Goal: Check status: Check status

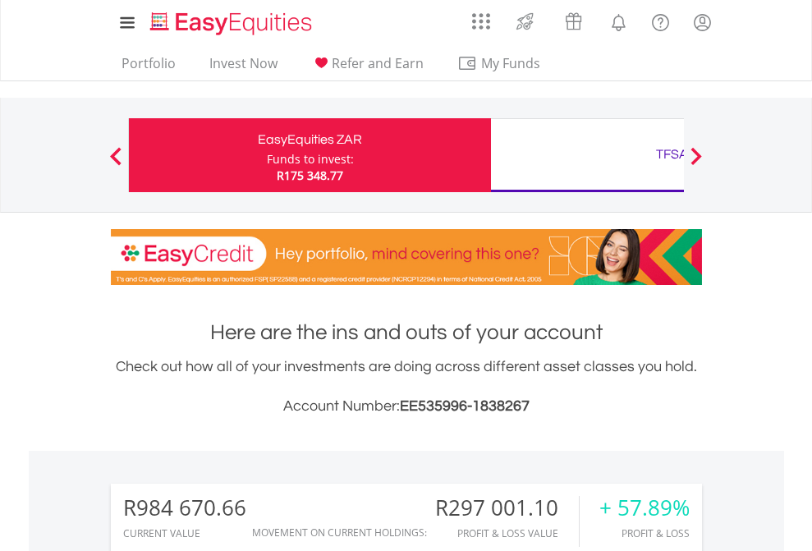
click at [267, 155] on div "Funds to invest:" at bounding box center [310, 159] width 87 height 16
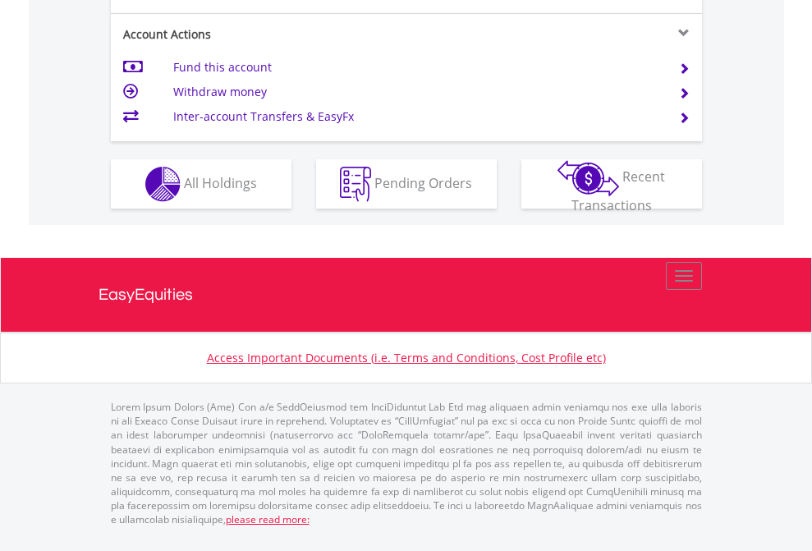
scroll to position [1606, 0]
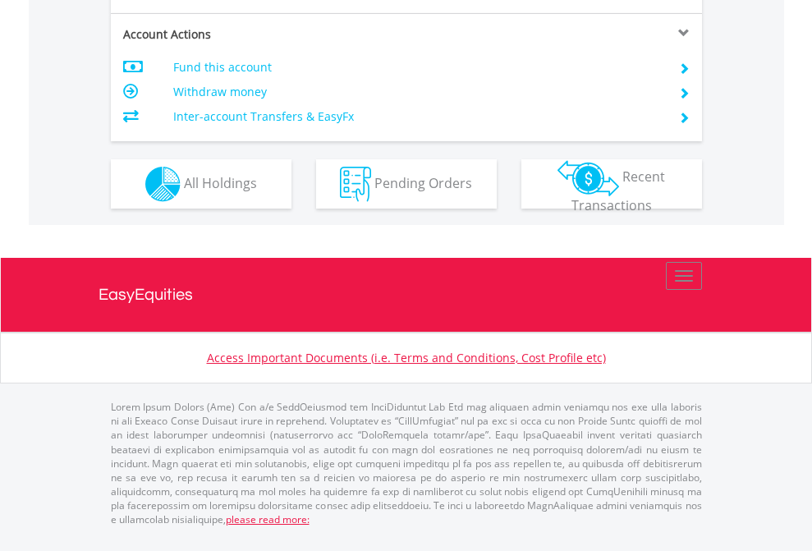
scroll to position [1541, 0]
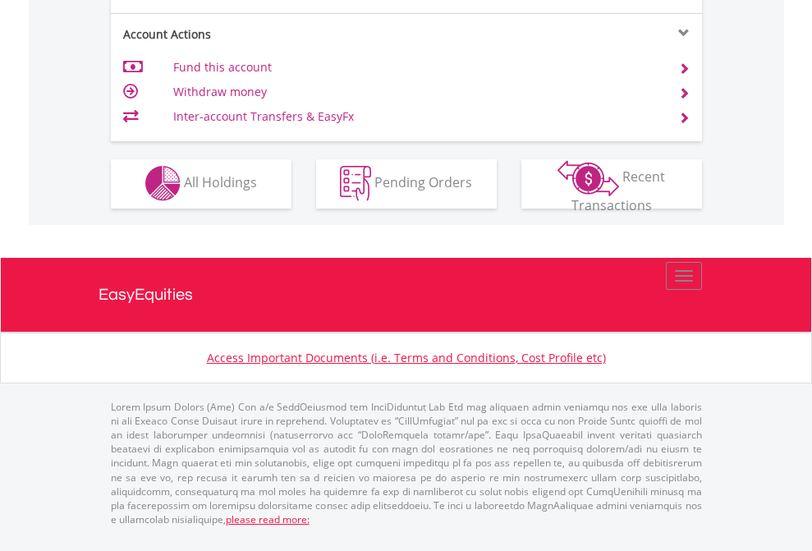
scroll to position [1535, 0]
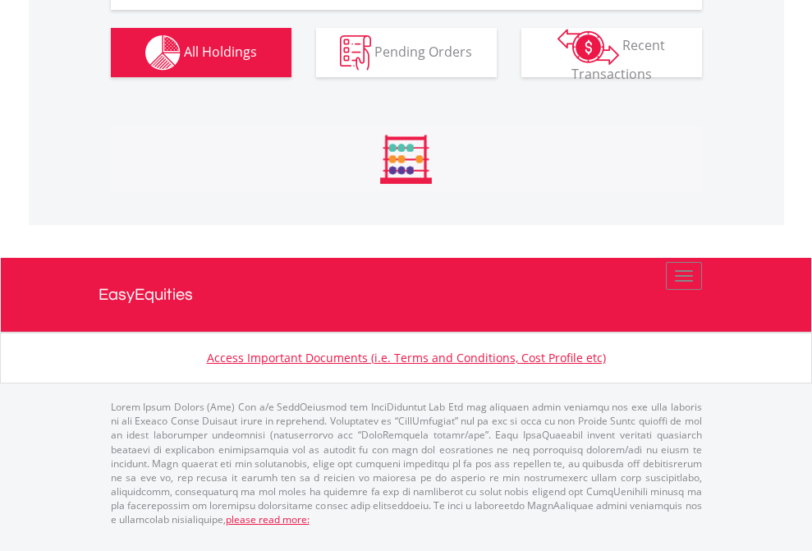
scroll to position [1957, 0]
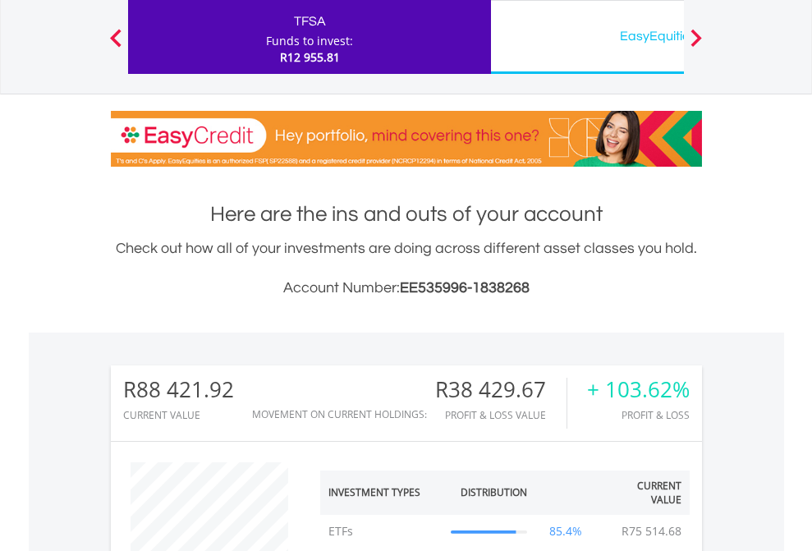
scroll to position [158, 258]
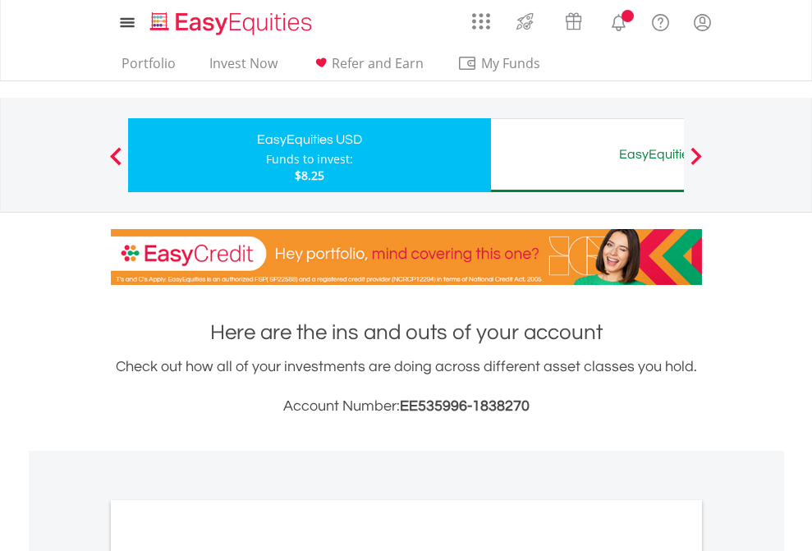
scroll to position [987, 0]
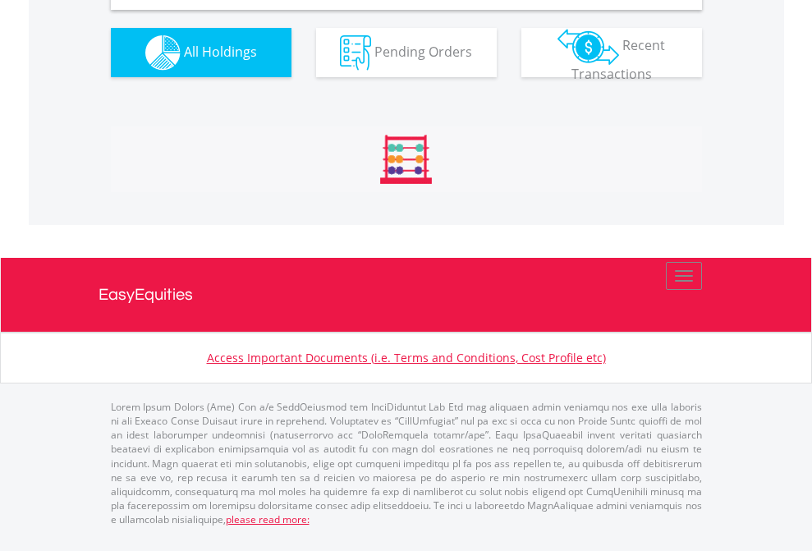
scroll to position [1587, 0]
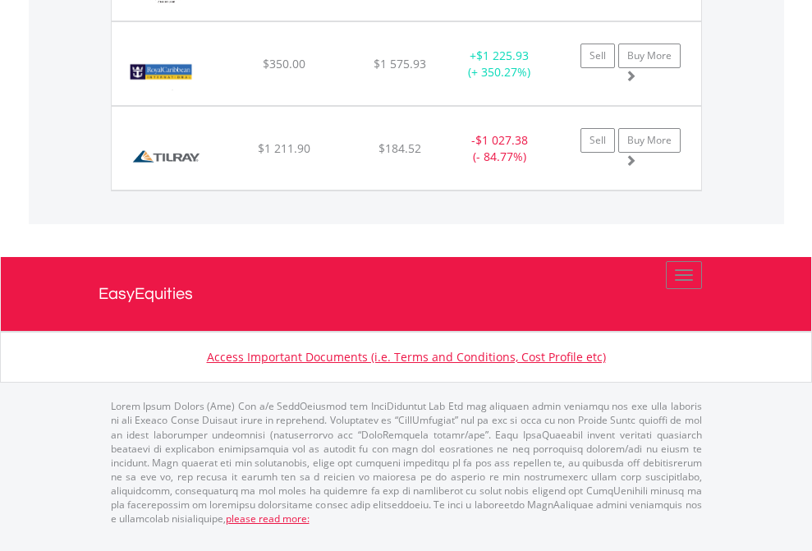
scroll to position [118, 0]
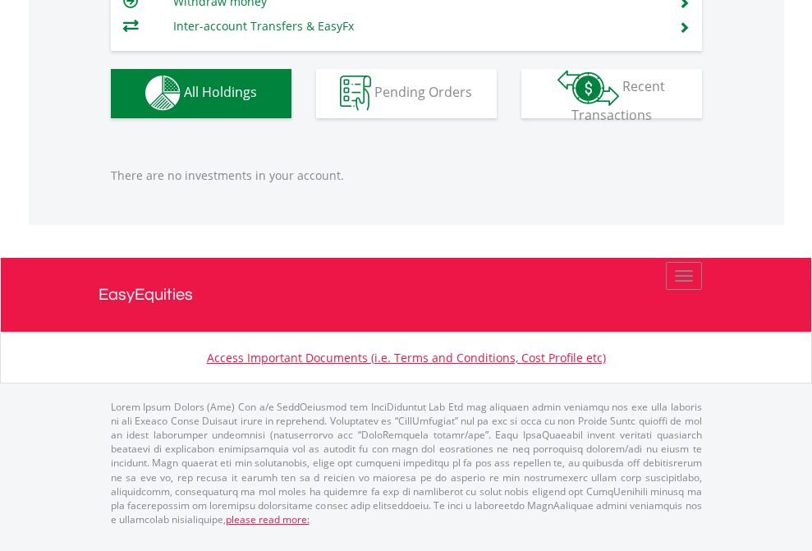
scroll to position [1625, 0]
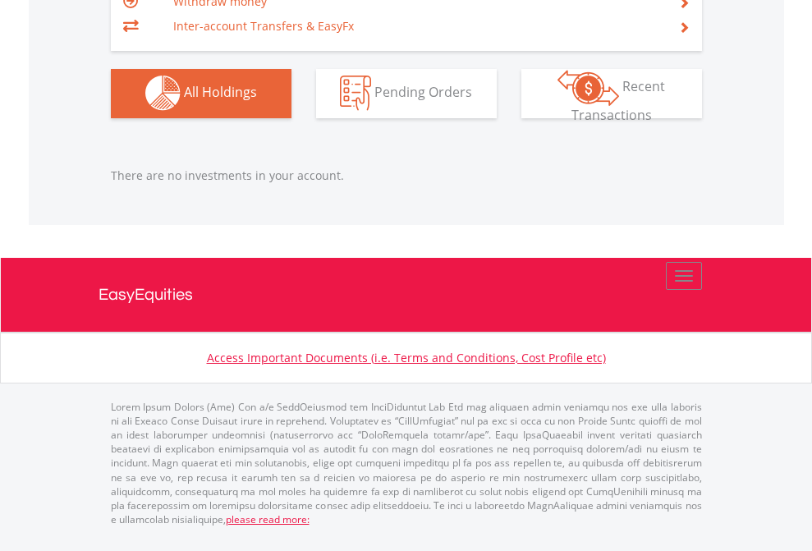
scroll to position [158, 258]
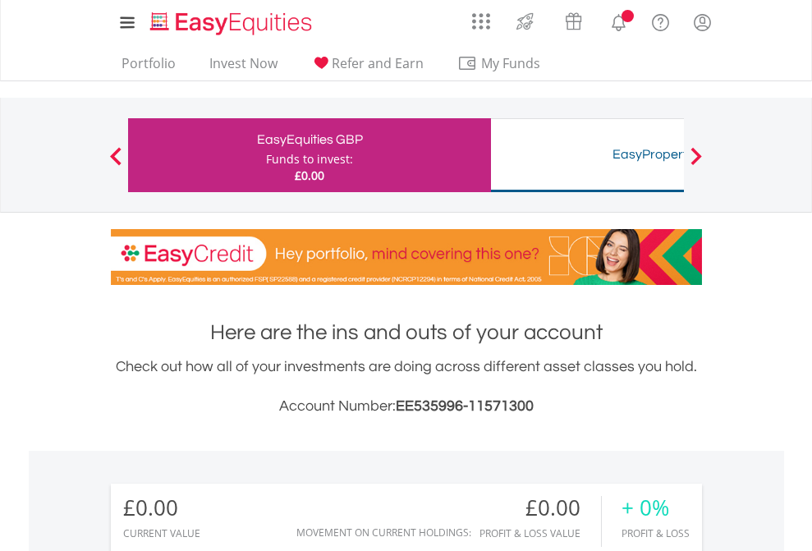
scroll to position [158, 258]
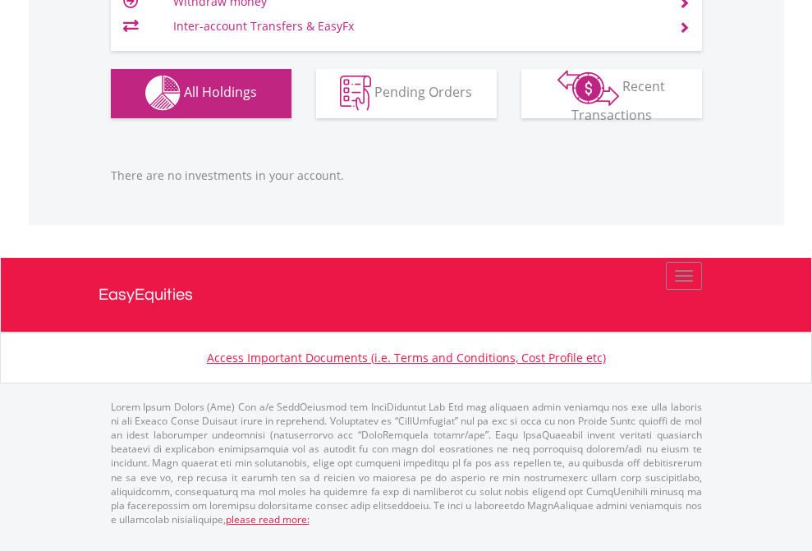
scroll to position [1625, 0]
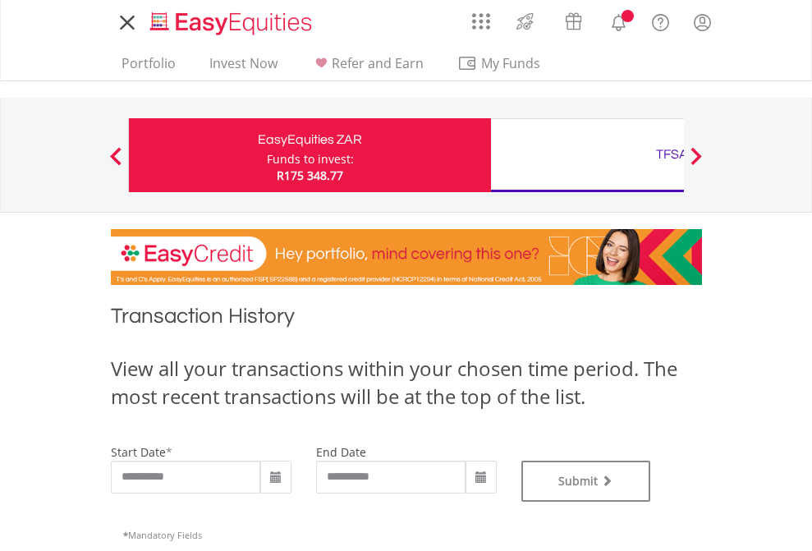
type input "**********"
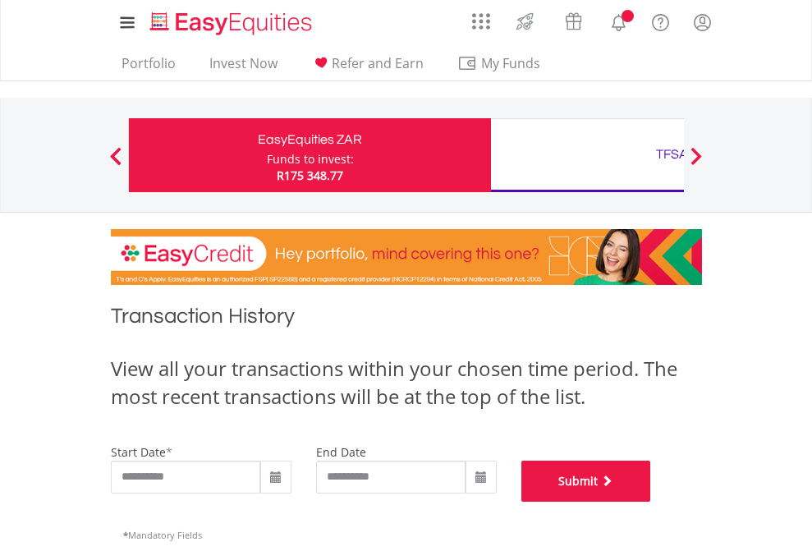
click at [651, 502] on button "Submit" at bounding box center [586, 480] width 130 height 41
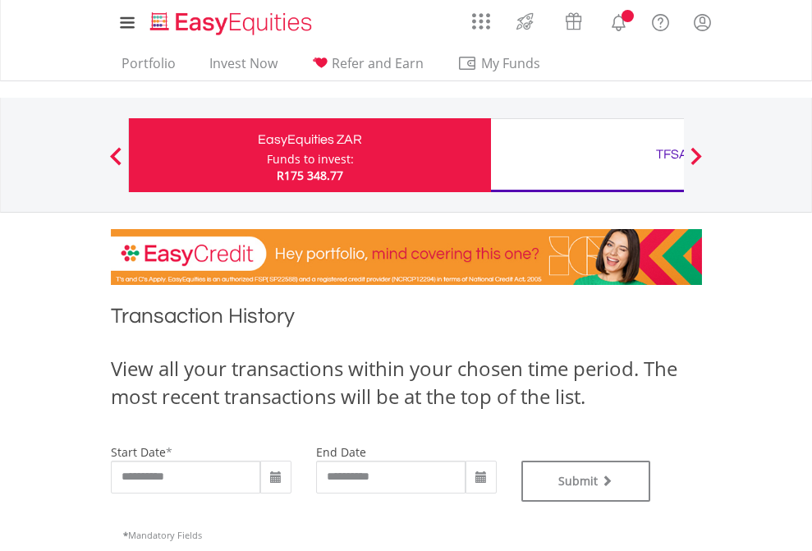
click at [587, 155] on div "TFSA" at bounding box center [672, 154] width 342 height 23
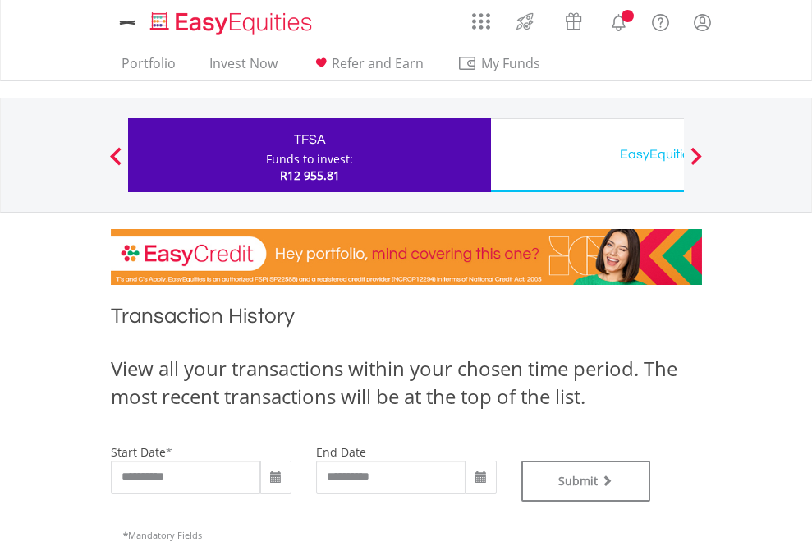
type input "**********"
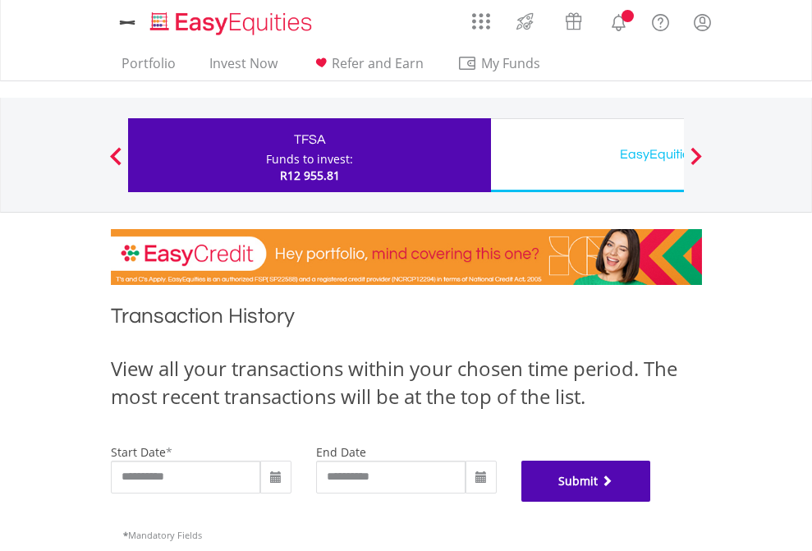
click at [651, 502] on button "Submit" at bounding box center [586, 480] width 130 height 41
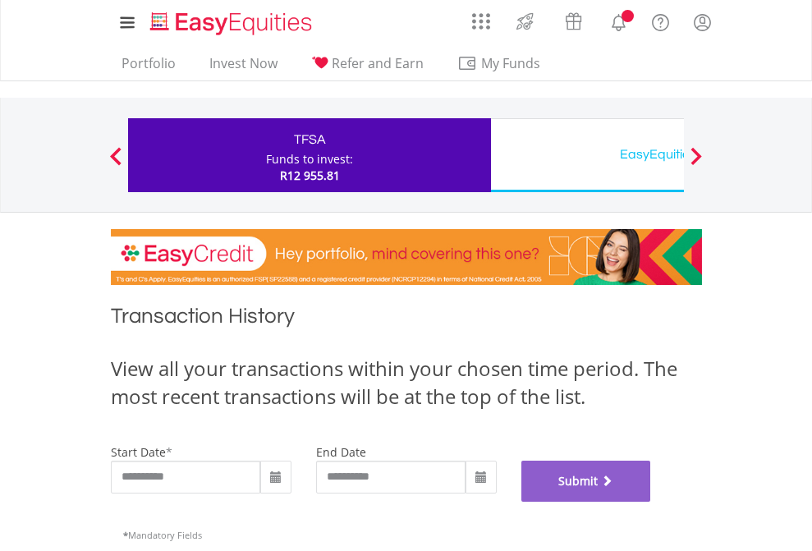
scroll to position [666, 0]
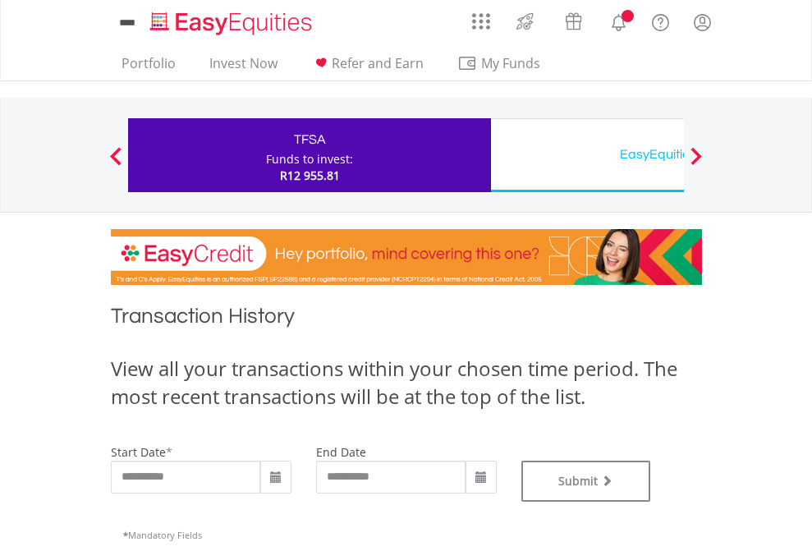
click at [587, 155] on div "EasyEquities USD" at bounding box center [672, 154] width 342 height 23
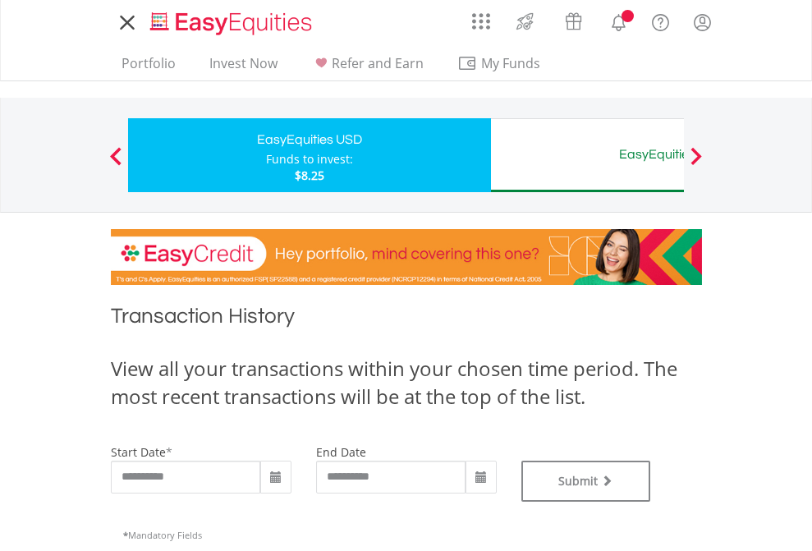
type input "**********"
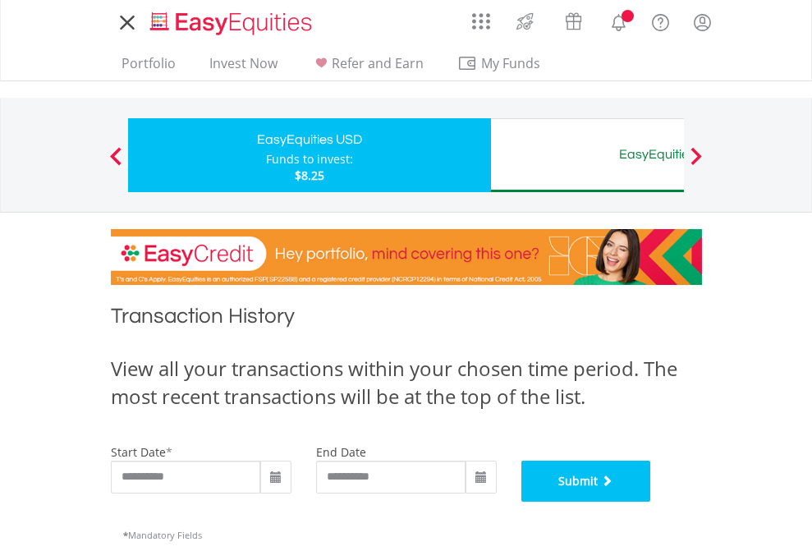
click at [651, 502] on button "Submit" at bounding box center [586, 480] width 130 height 41
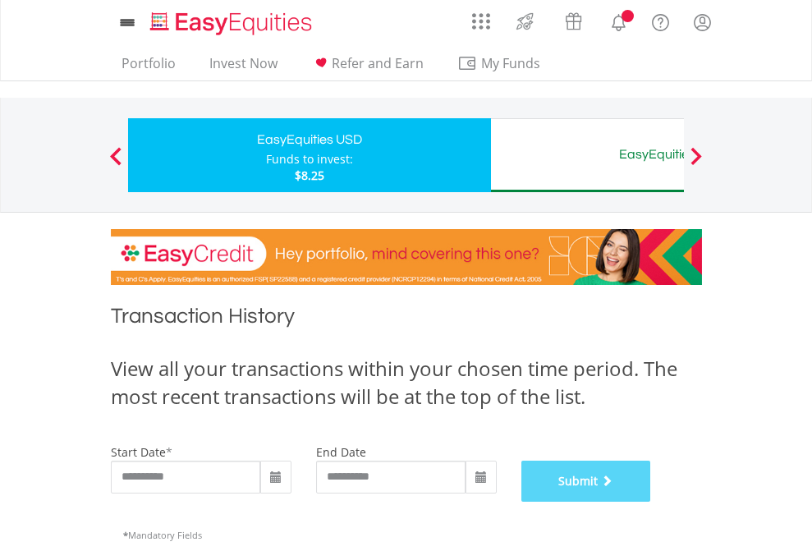
scroll to position [666, 0]
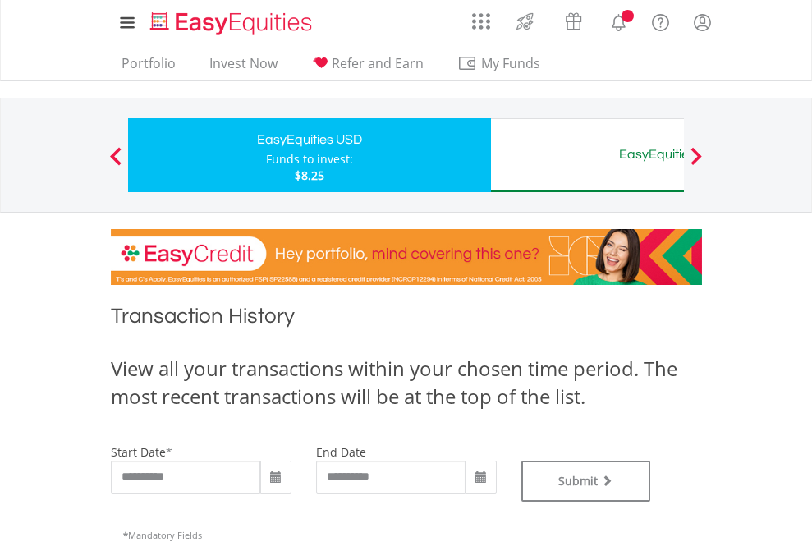
click at [587, 155] on div "EasyEquities AUD" at bounding box center [672, 154] width 342 height 23
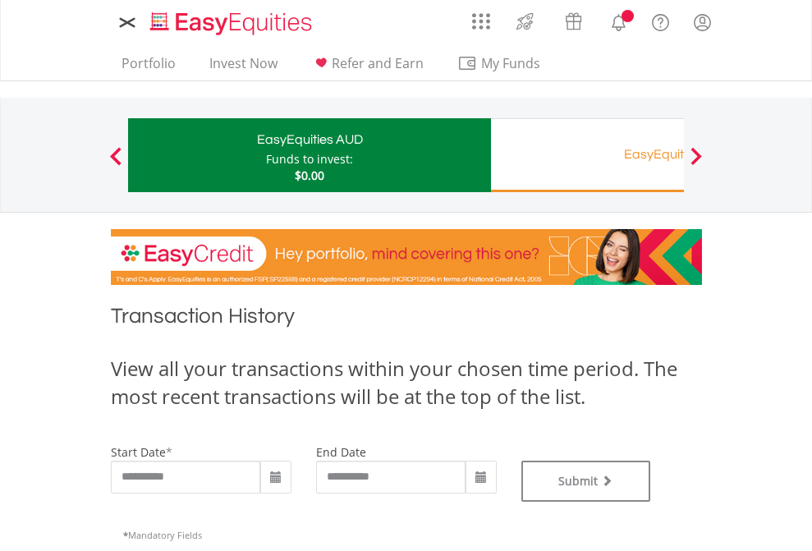
type input "**********"
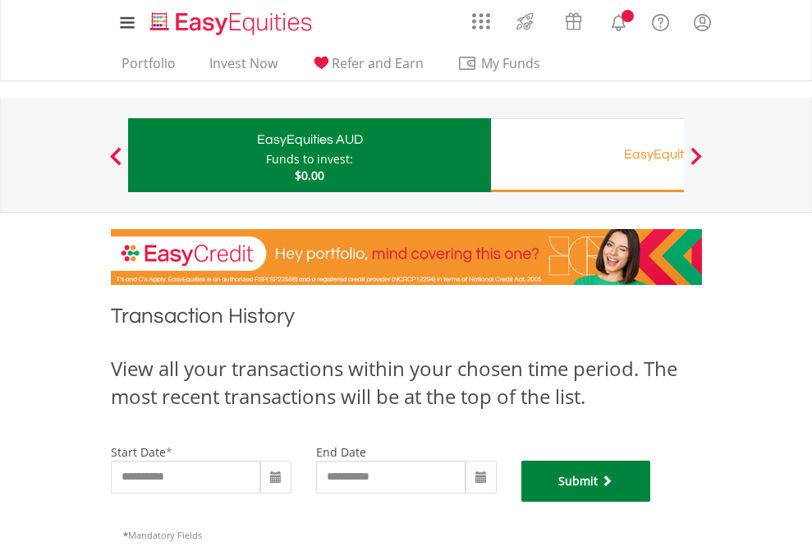
click at [651, 502] on button "Submit" at bounding box center [586, 480] width 130 height 41
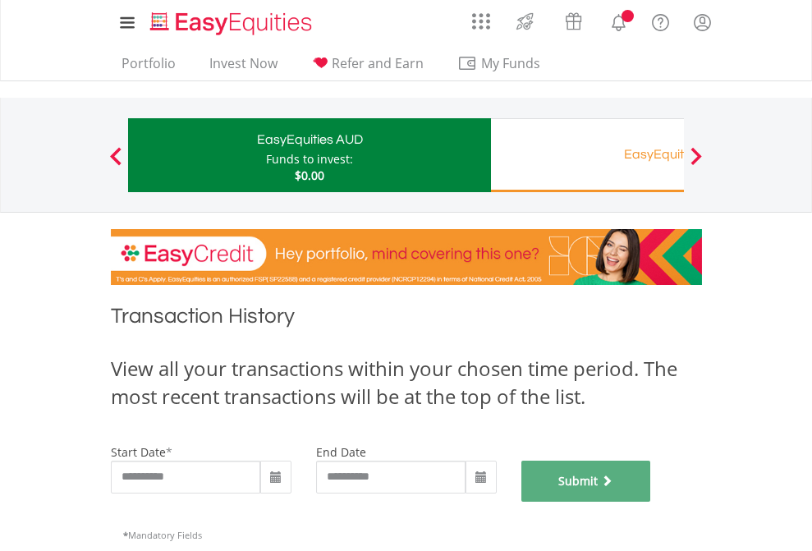
scroll to position [666, 0]
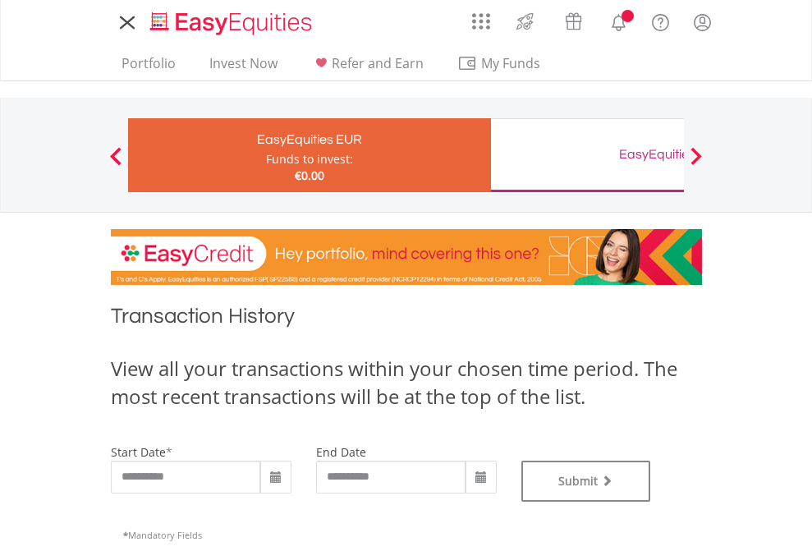
type input "**********"
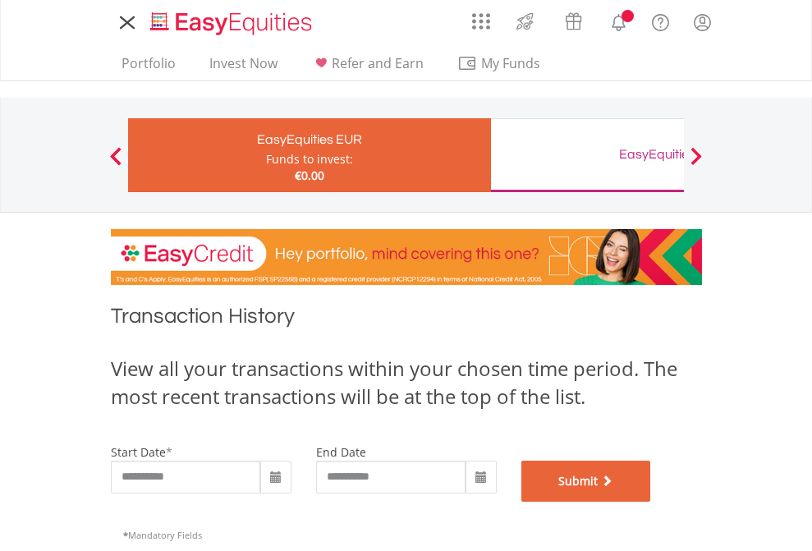
click at [651, 502] on button "Submit" at bounding box center [586, 480] width 130 height 41
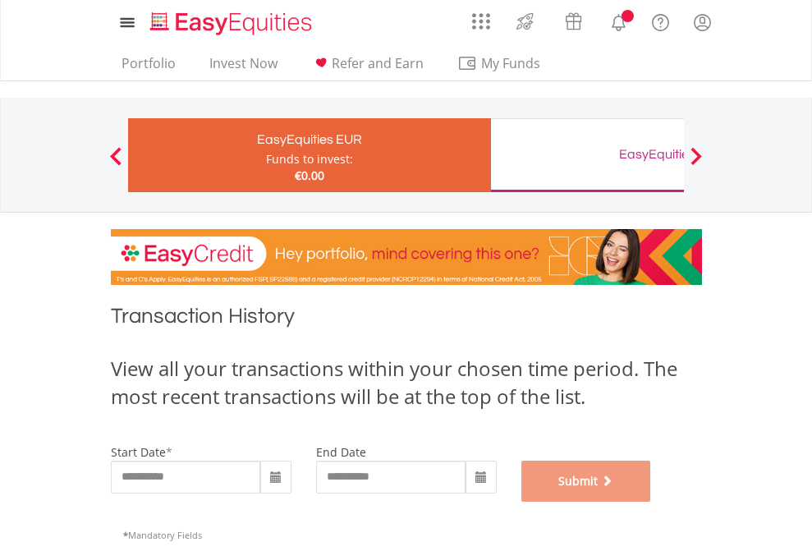
scroll to position [666, 0]
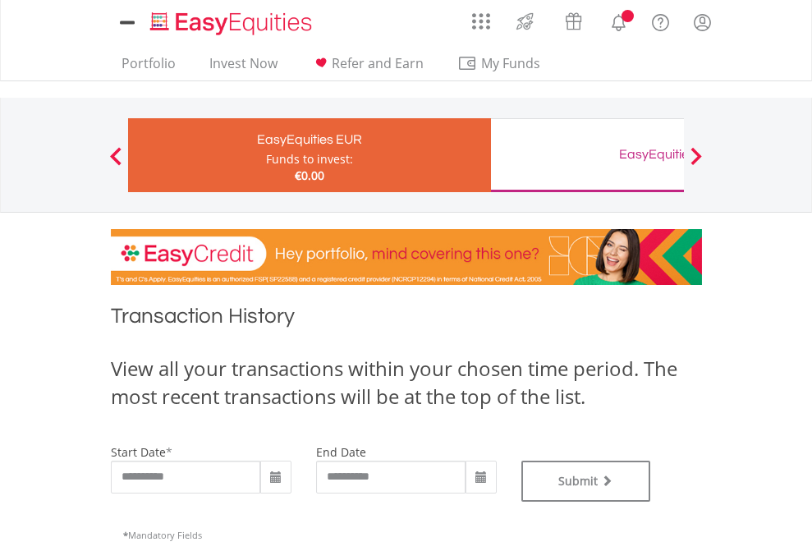
click at [587, 155] on div "EasyEquities GBP" at bounding box center [672, 154] width 342 height 23
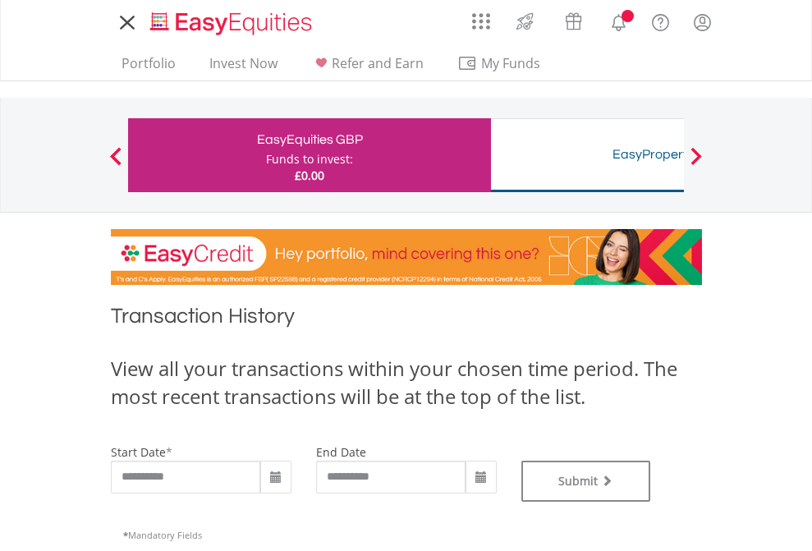
type input "**********"
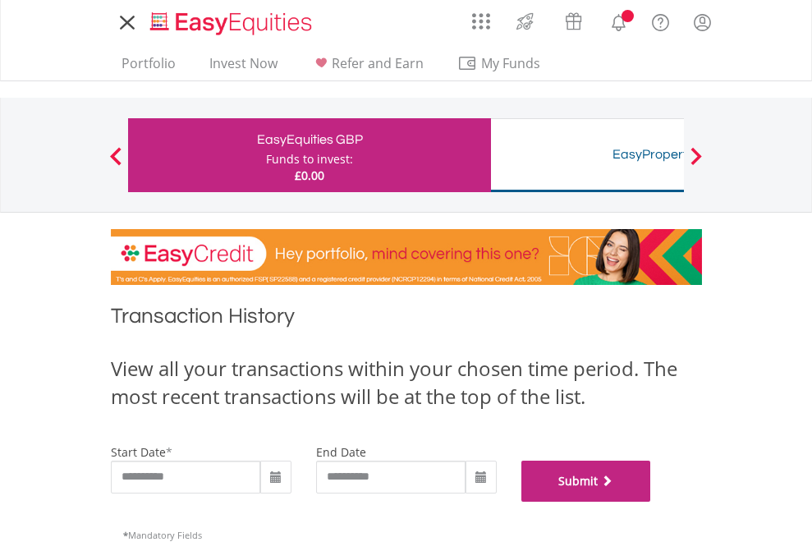
click at [651, 502] on button "Submit" at bounding box center [586, 480] width 130 height 41
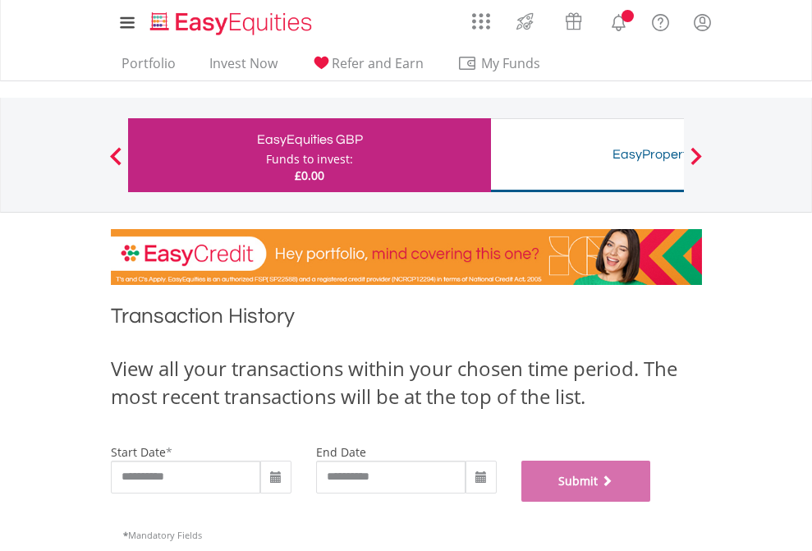
scroll to position [666, 0]
